Goal: Information Seeking & Learning: Learn about a topic

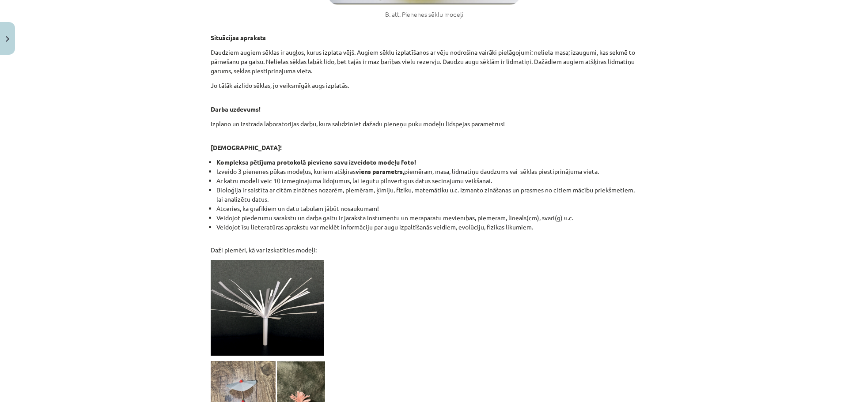
scroll to position [739, 0]
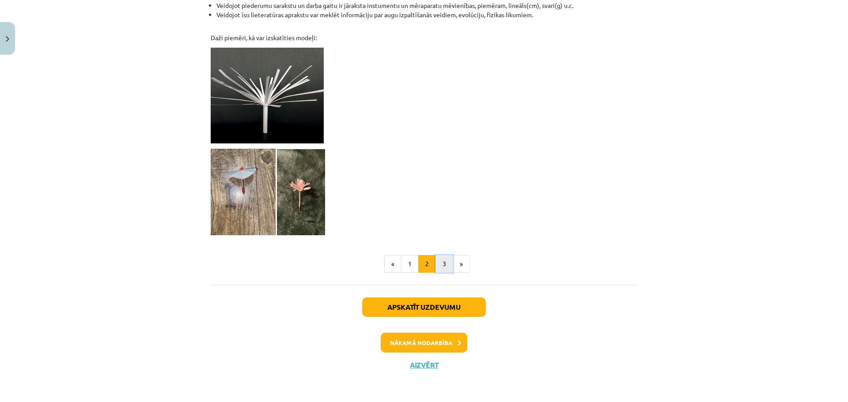
click at [442, 261] on button "3" at bounding box center [444, 264] width 18 height 18
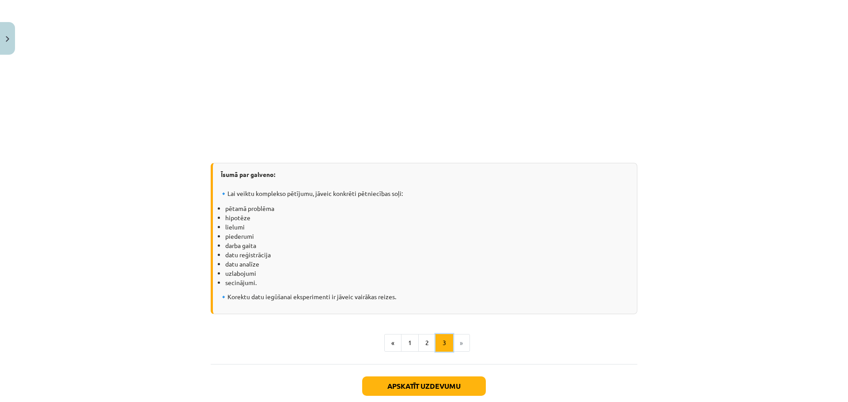
scroll to position [1166, 0]
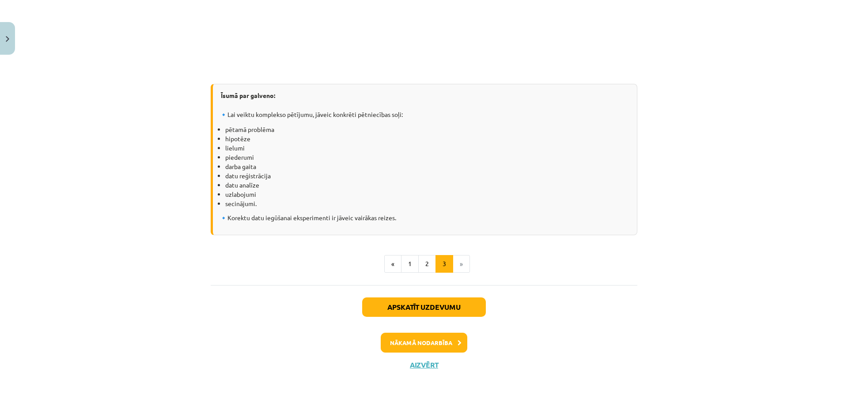
click at [456, 261] on li "»" at bounding box center [461, 264] width 17 height 18
click at [448, 337] on button "Nākamā nodarbība" at bounding box center [424, 343] width 87 height 20
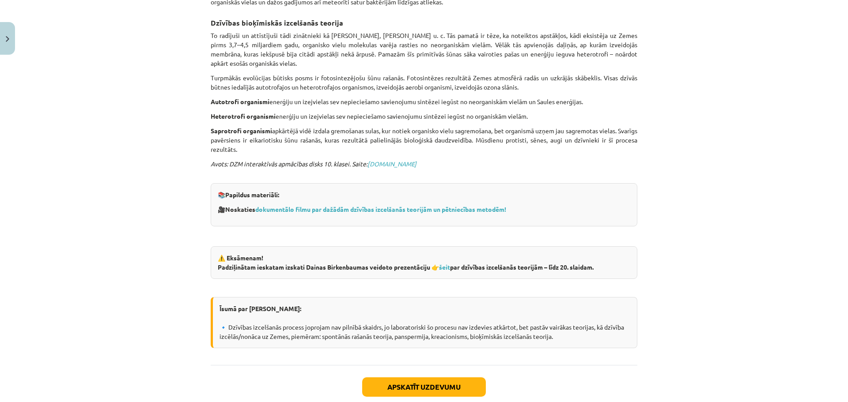
scroll to position [518, 0]
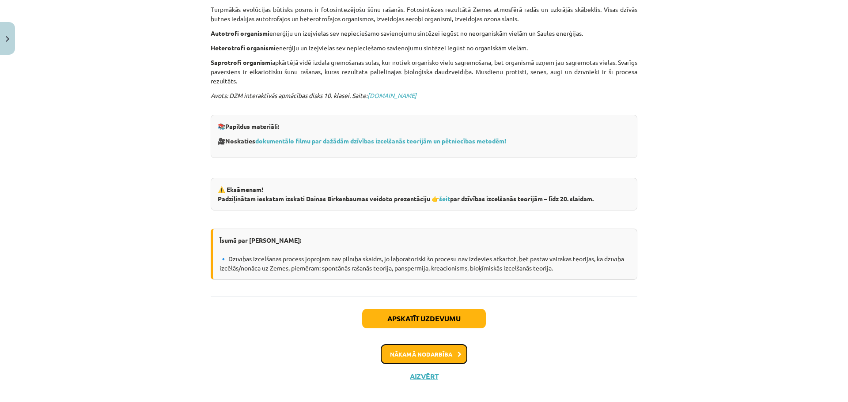
click at [426, 347] on button "Nākamā nodarbība" at bounding box center [424, 354] width 87 height 20
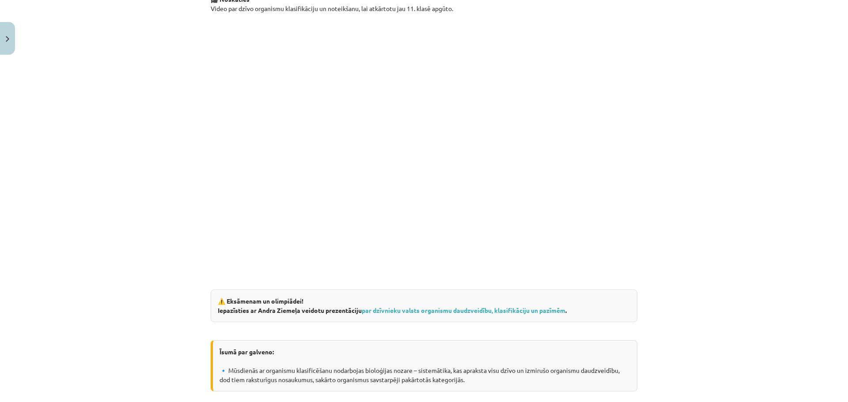
scroll to position [1470, 0]
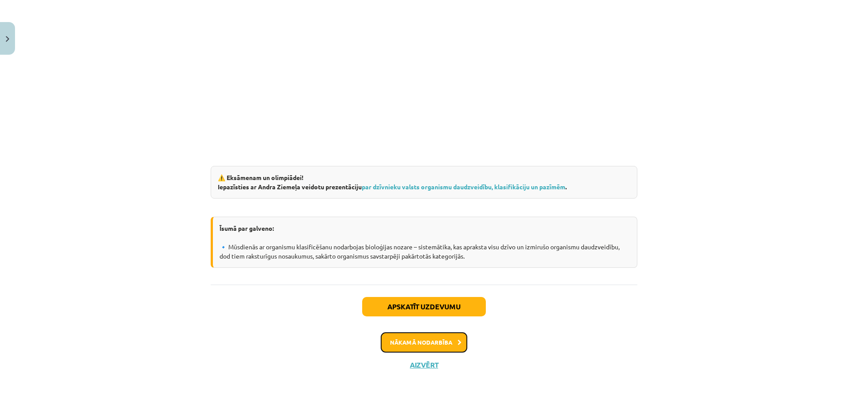
click at [417, 344] on button "Nākamā nodarbība" at bounding box center [424, 342] width 87 height 20
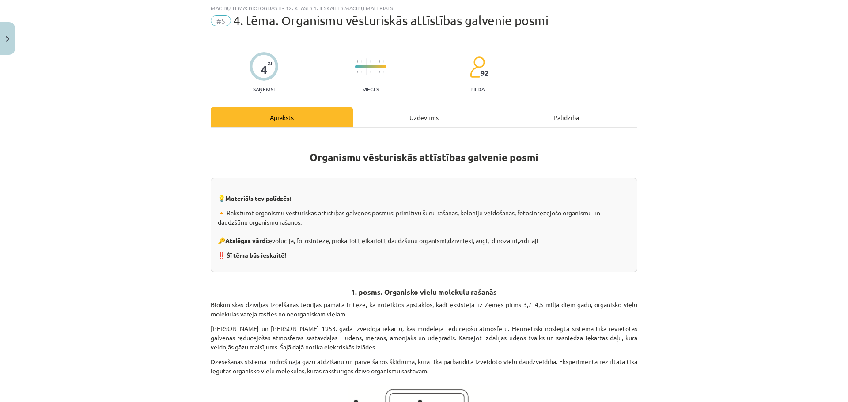
scroll to position [22, 0]
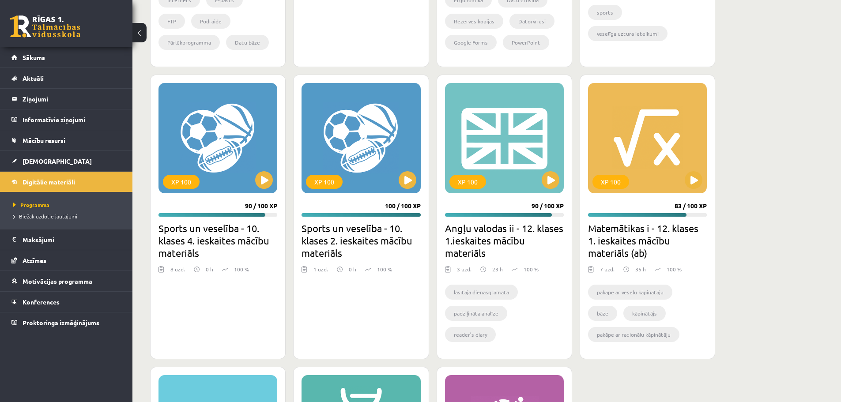
scroll to position [615, 0]
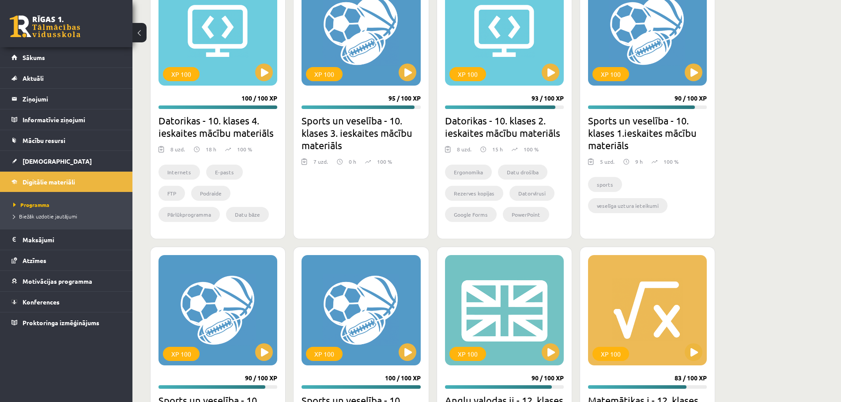
click at [41, 46] on div "0 Dāvanas 2837 mP 1396 xp" at bounding box center [66, 23] width 132 height 47
click at [44, 30] on link at bounding box center [45, 26] width 71 height 22
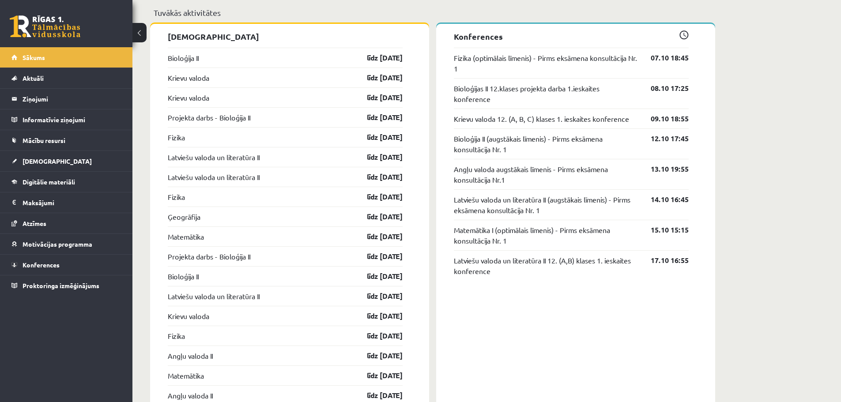
scroll to position [795, 0]
